Goal: Task Accomplishment & Management: Complete application form

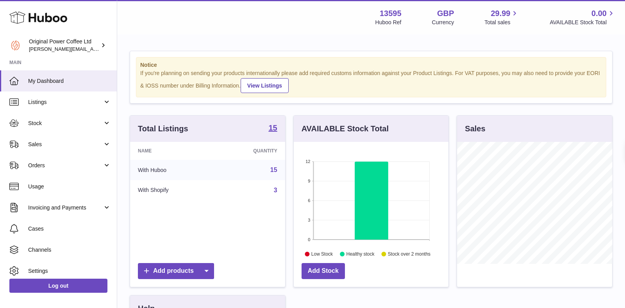
scroll to position [122, 155]
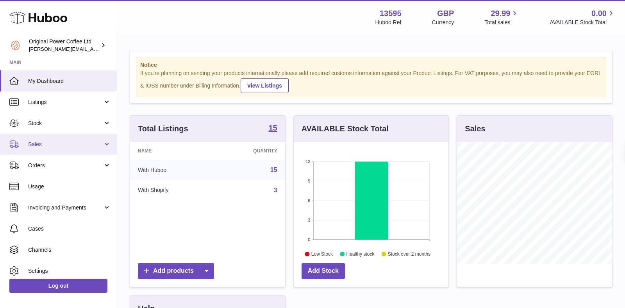
click at [45, 141] on span "Sales" at bounding box center [65, 144] width 75 height 7
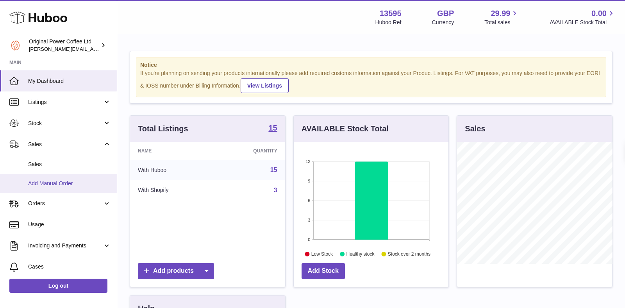
click at [48, 185] on span "Add Manual Order" at bounding box center [69, 183] width 83 height 7
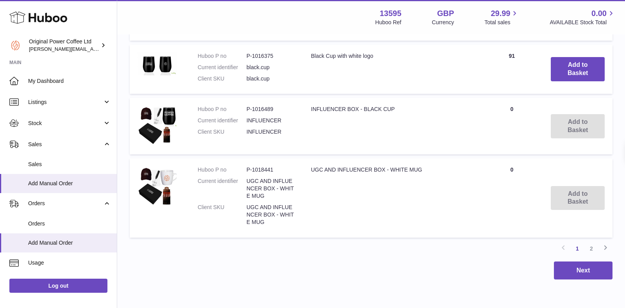
scroll to position [650, 0]
click at [592, 246] on link "2" at bounding box center [591, 248] width 14 height 14
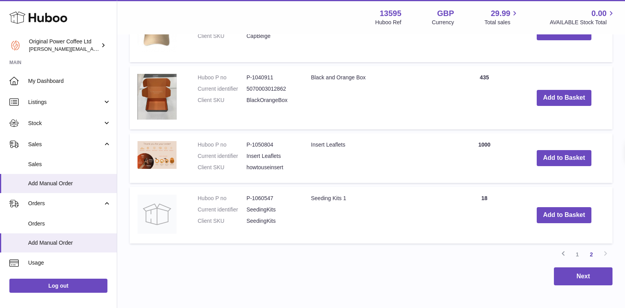
scroll to position [354, 0]
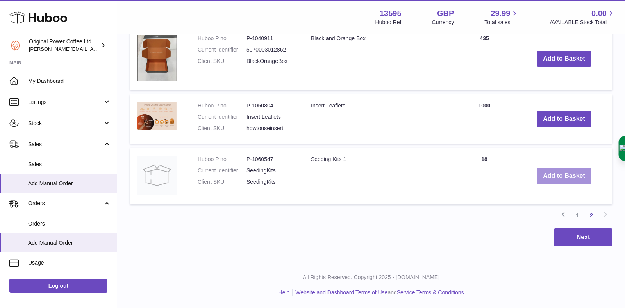
click at [573, 175] on button "Add to Basket" at bounding box center [564, 176] width 55 height 16
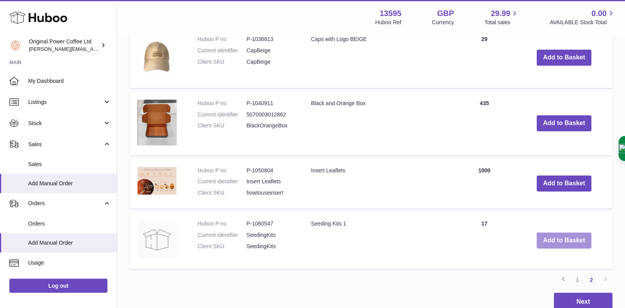
scroll to position [419, 0]
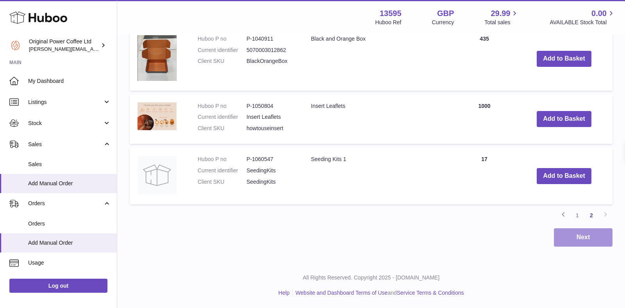
click at [573, 231] on button "Next" at bounding box center [583, 237] width 59 height 18
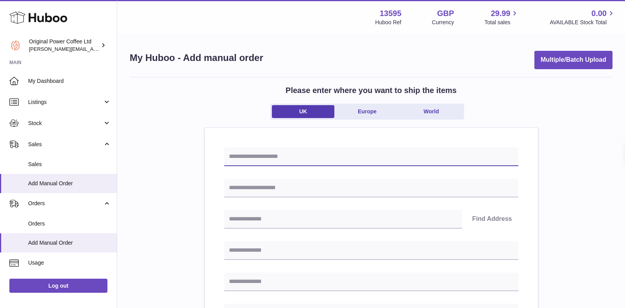
click at [268, 159] on input "text" at bounding box center [371, 156] width 294 height 19
type input "****"
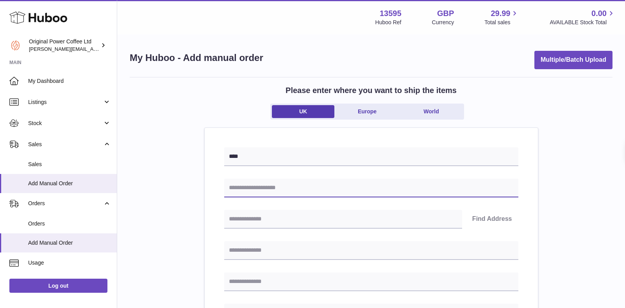
click at [247, 188] on input "text" at bounding box center [371, 188] width 294 height 19
